Goal: Task Accomplishment & Management: Use online tool/utility

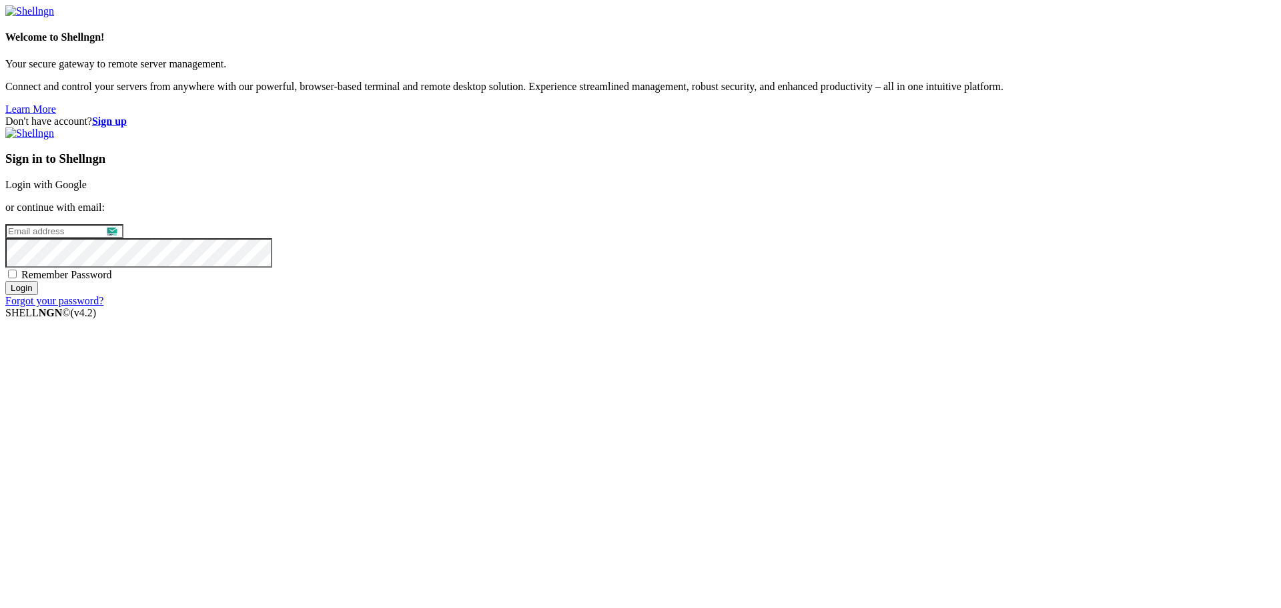
click at [87, 190] on link "Login with Google" at bounding box center [45, 184] width 81 height 11
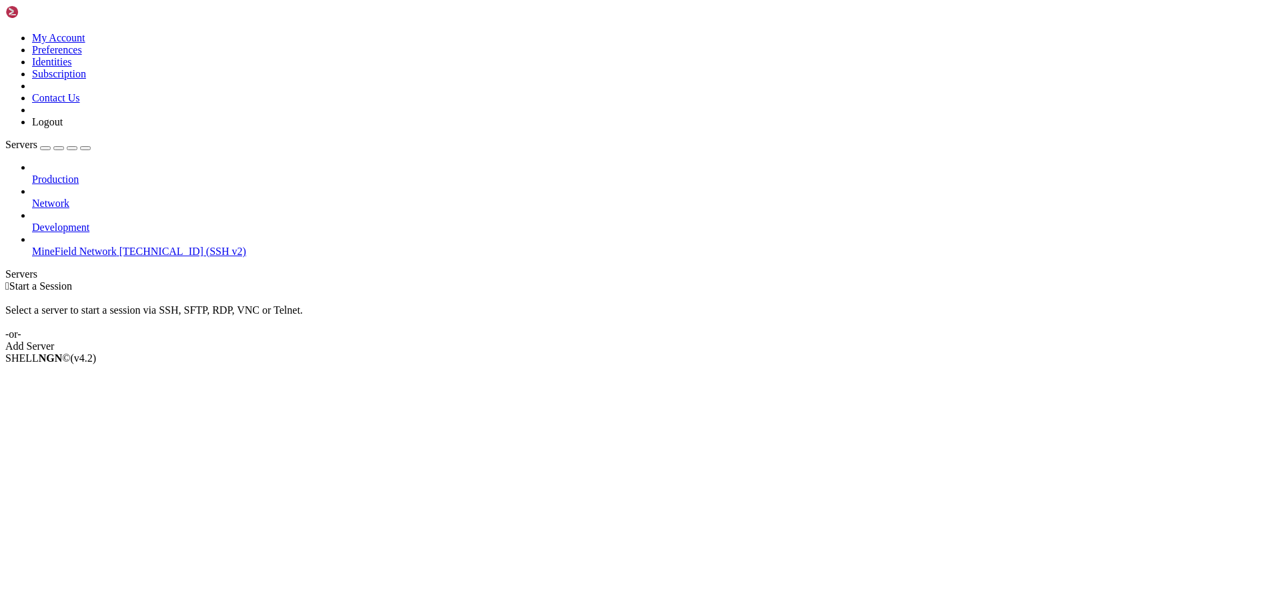
click at [32, 246] on icon at bounding box center [32, 246] width 0 height 0
click at [148, 375] on li "Connect" at bounding box center [92, 381] width 121 height 12
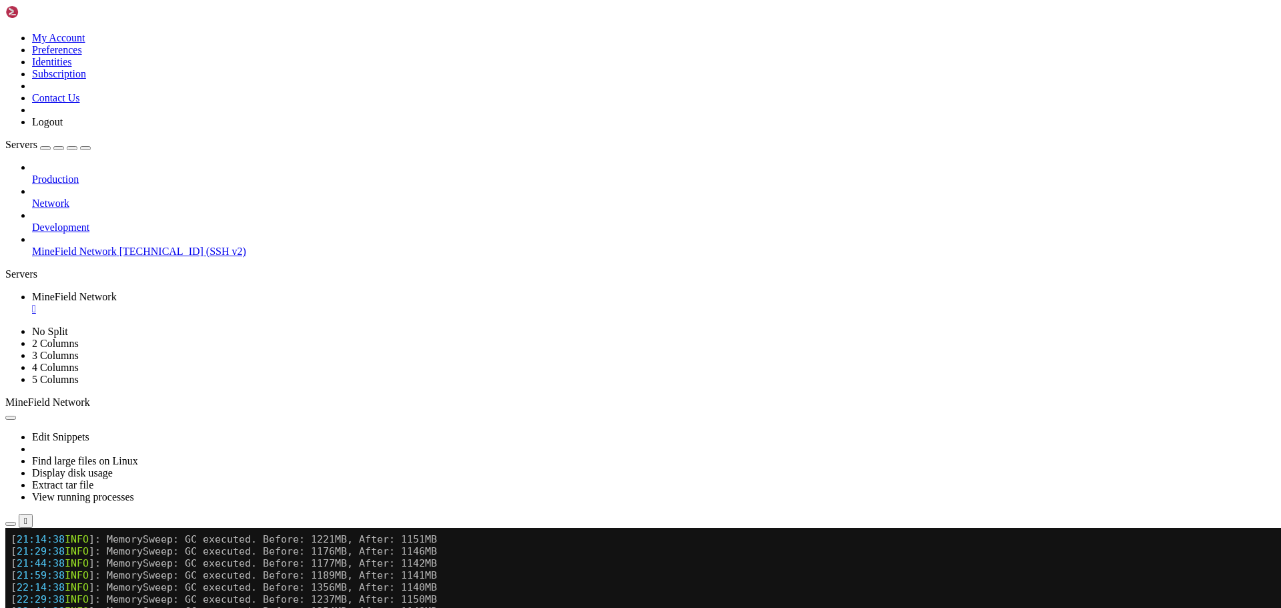
drag, startPoint x: 115, startPoint y: 993, endPoint x: 303, endPoint y: 993, distance: 188.2
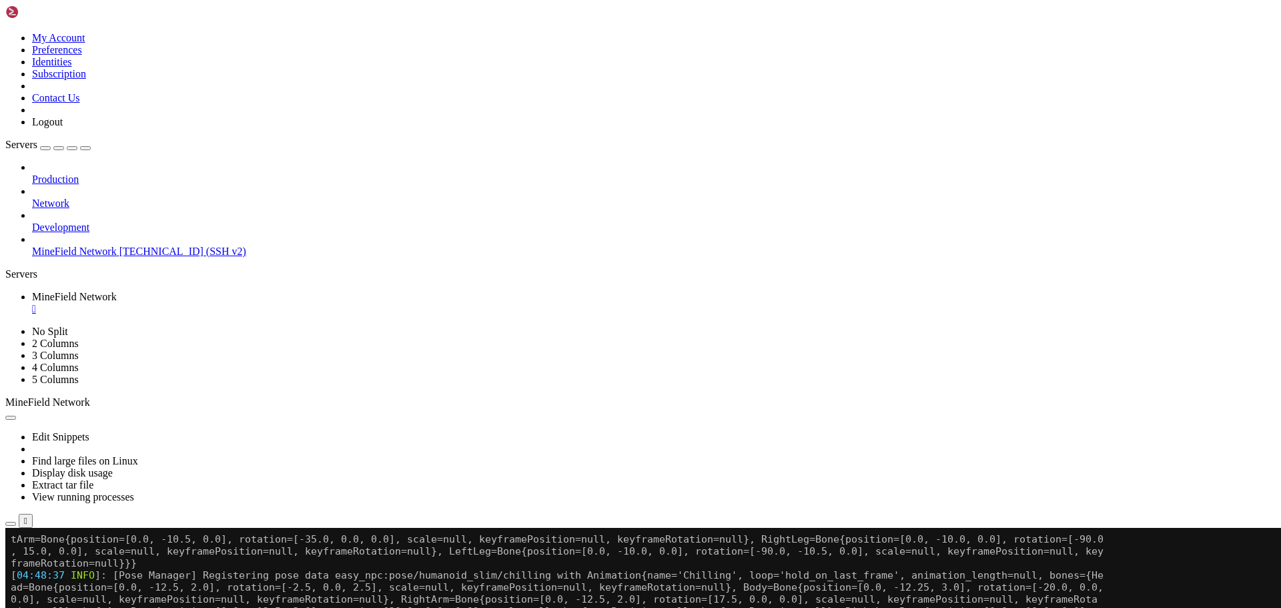
scroll to position [14584, 0]
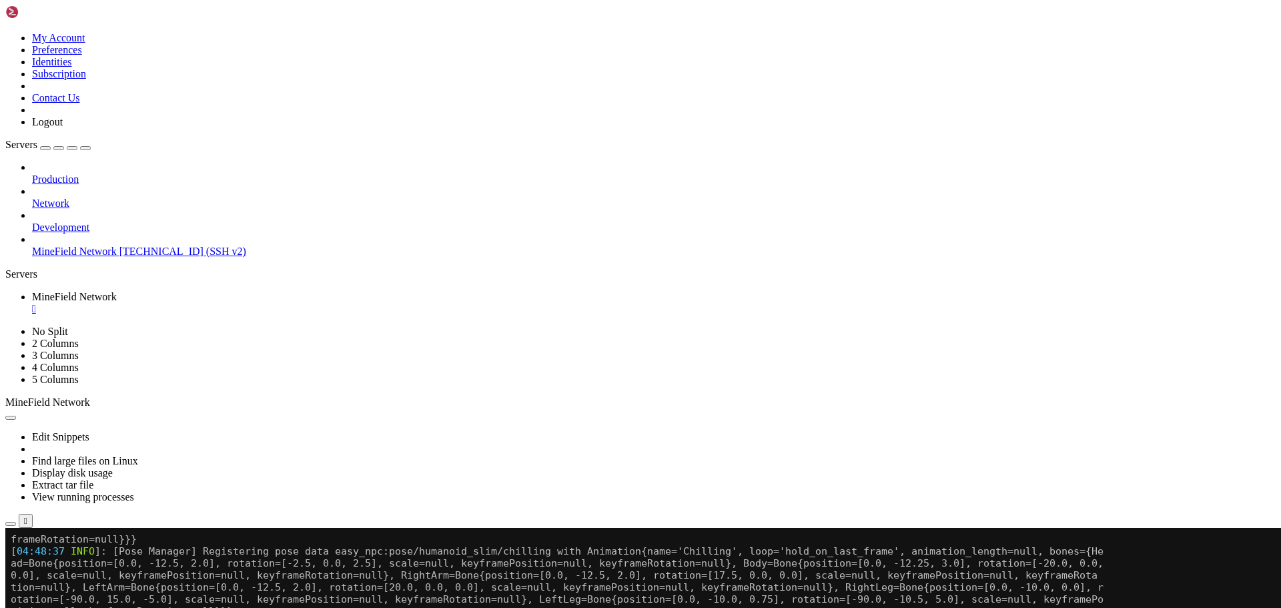
drag, startPoint x: 223, startPoint y: 1008, endPoint x: 305, endPoint y: 1002, distance: 82.4
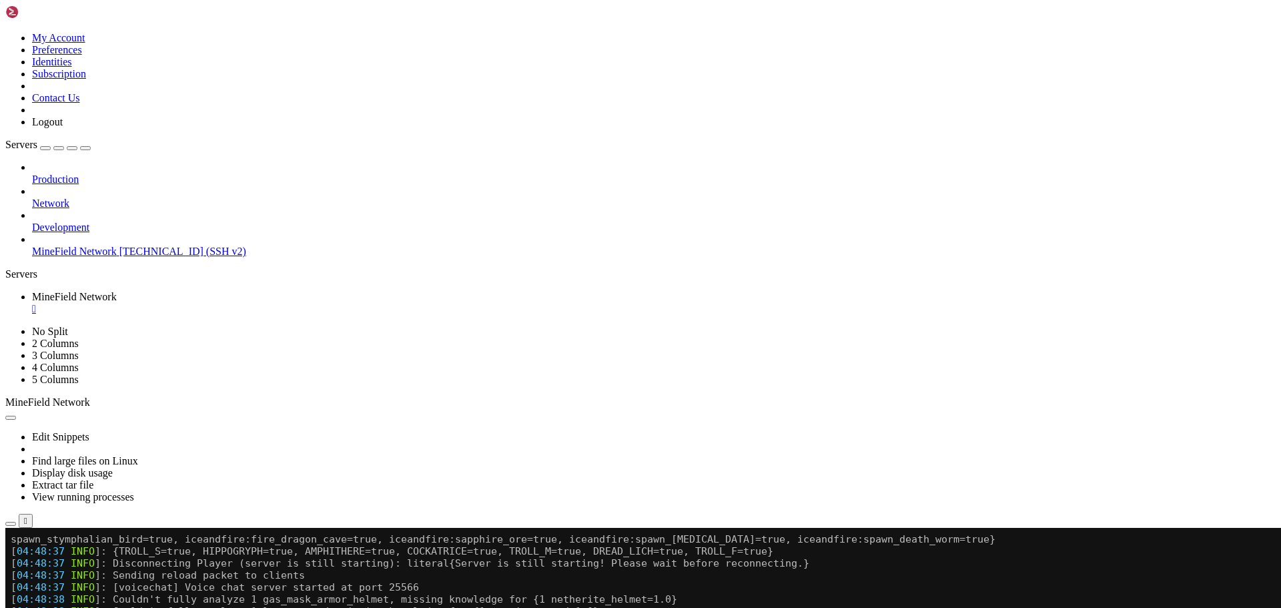
scroll to position [14848, 0]
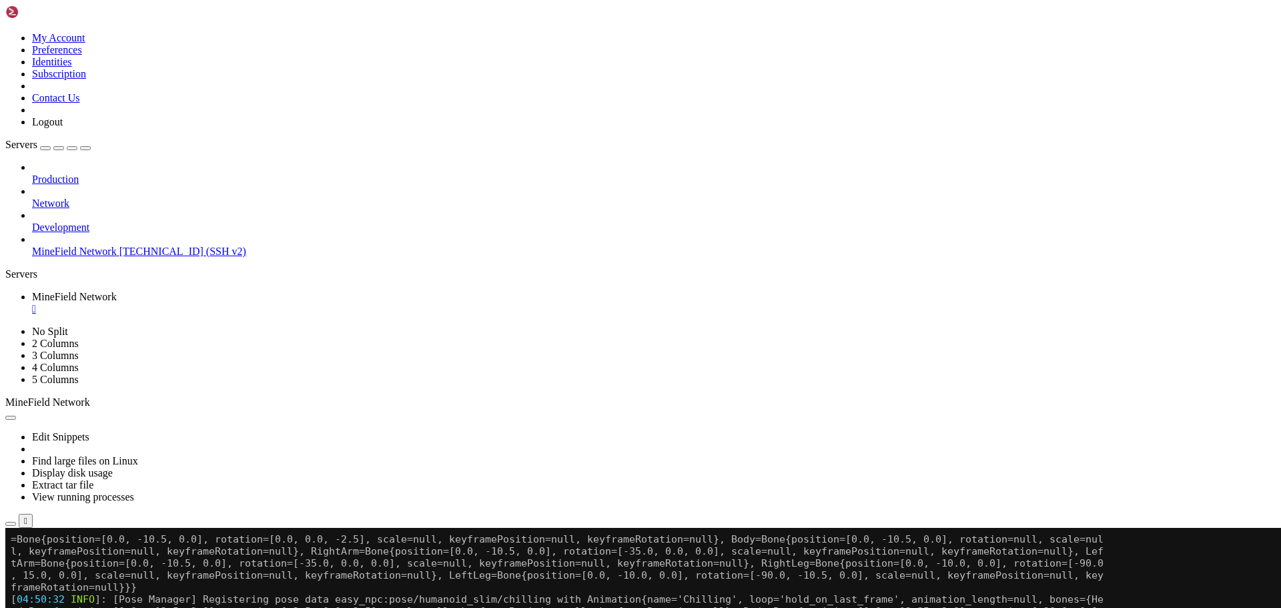
scroll to position [29083, 0]
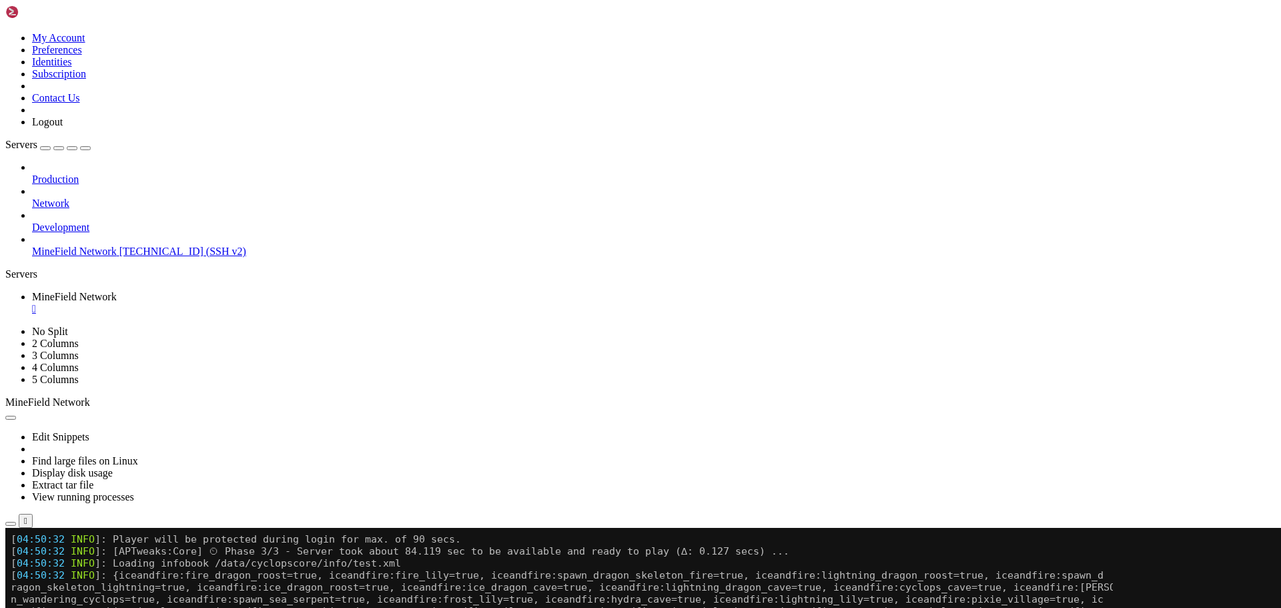
scroll to position [29312, 0]
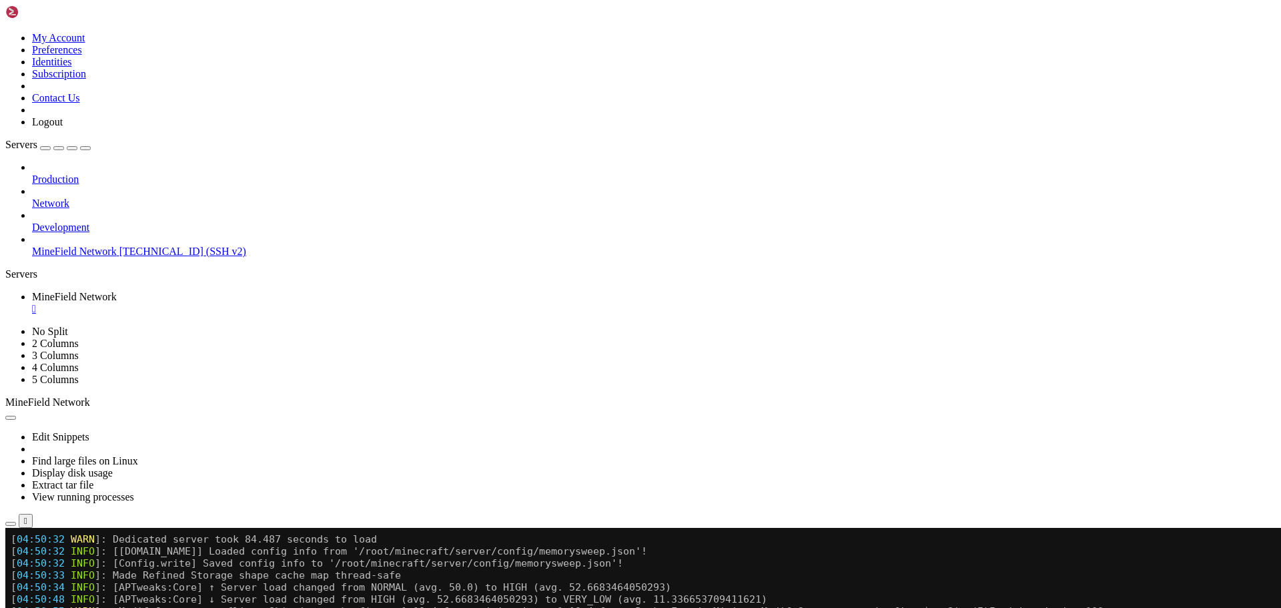
scroll to position [29492, 0]
